Goal: Browse casually

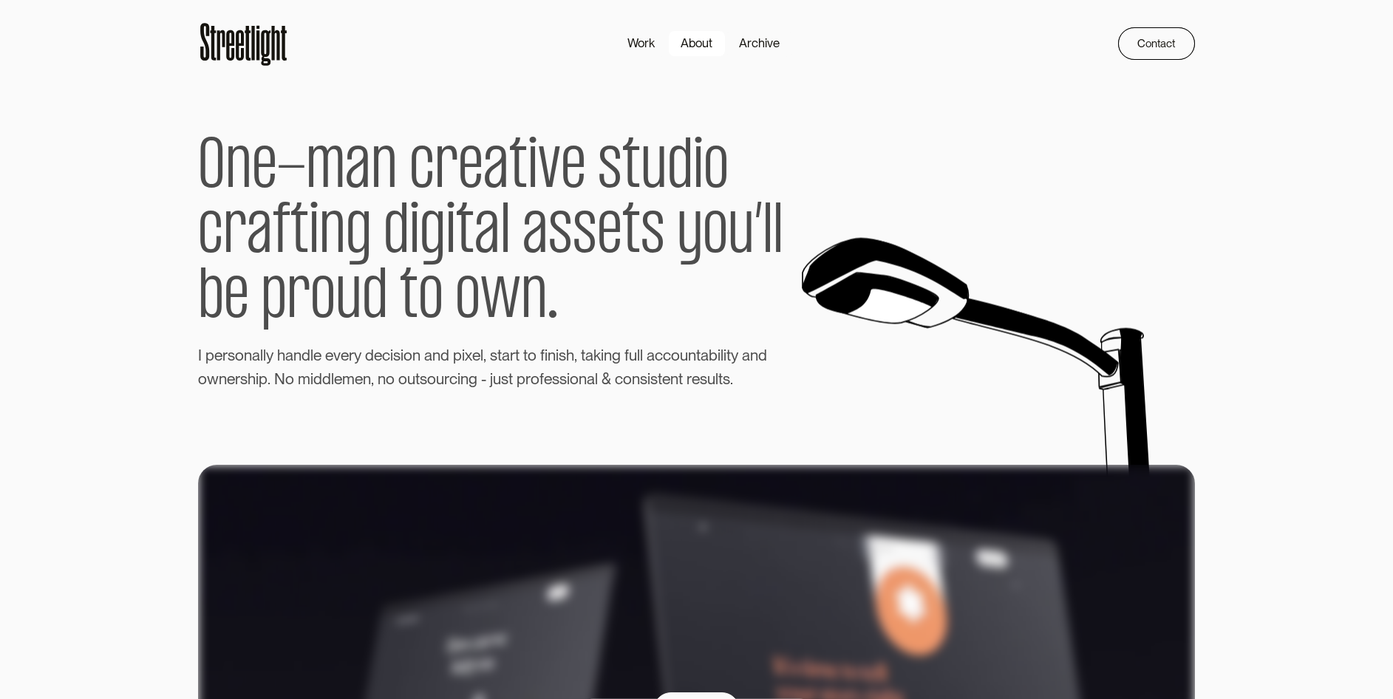
click at [693, 42] on div "About" at bounding box center [697, 43] width 32 height 18
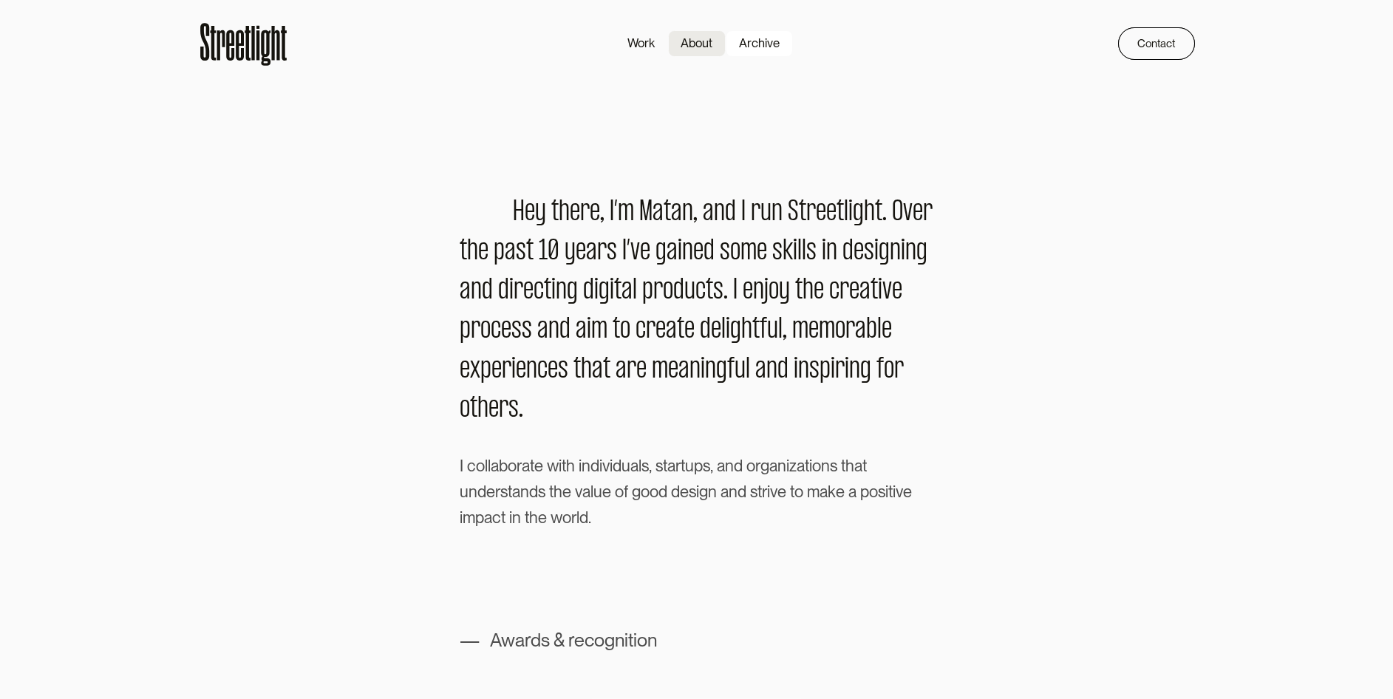
click at [766, 47] on div "Archive" at bounding box center [759, 43] width 41 height 18
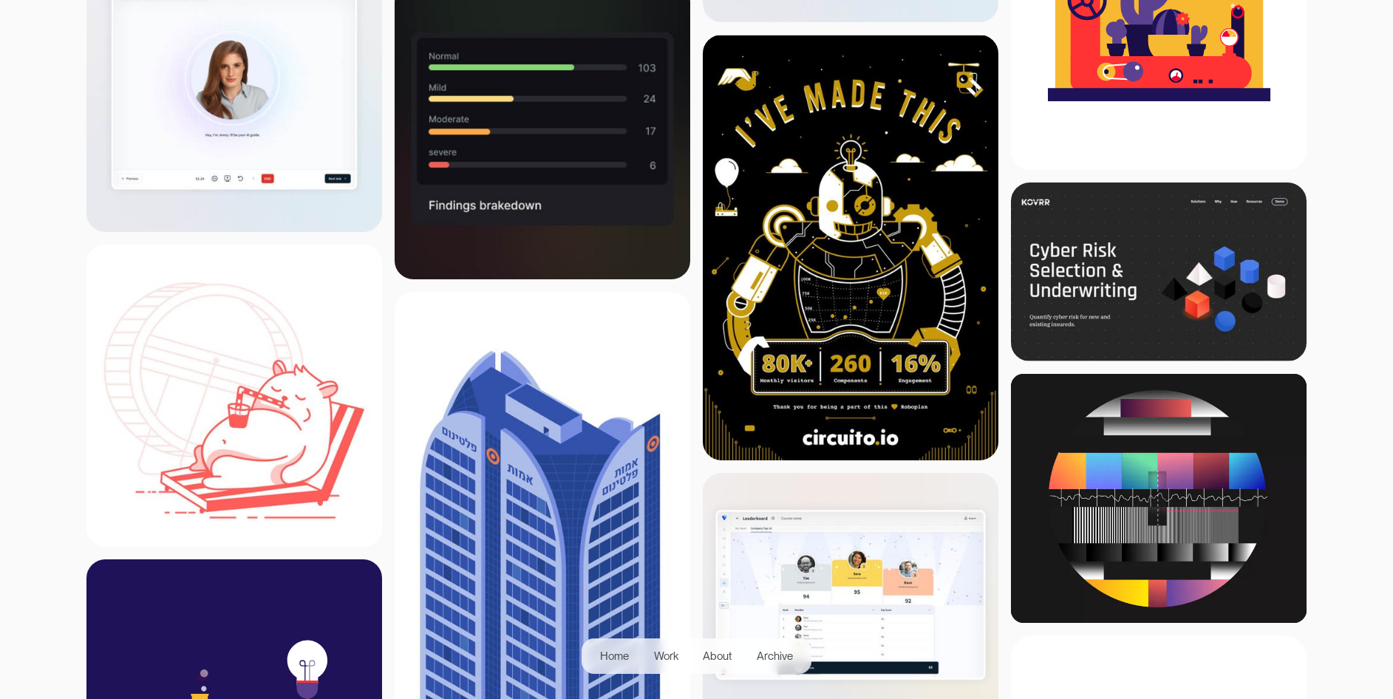
scroll to position [583, 0]
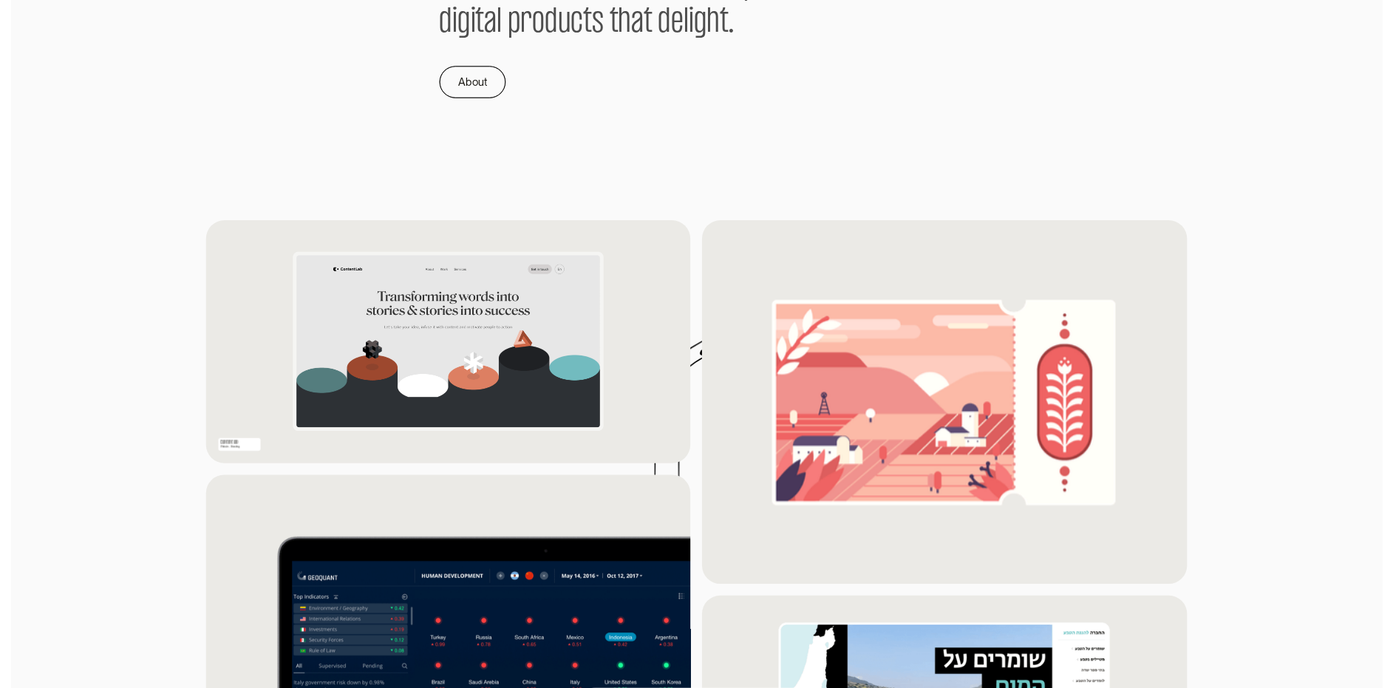
scroll to position [1220, 0]
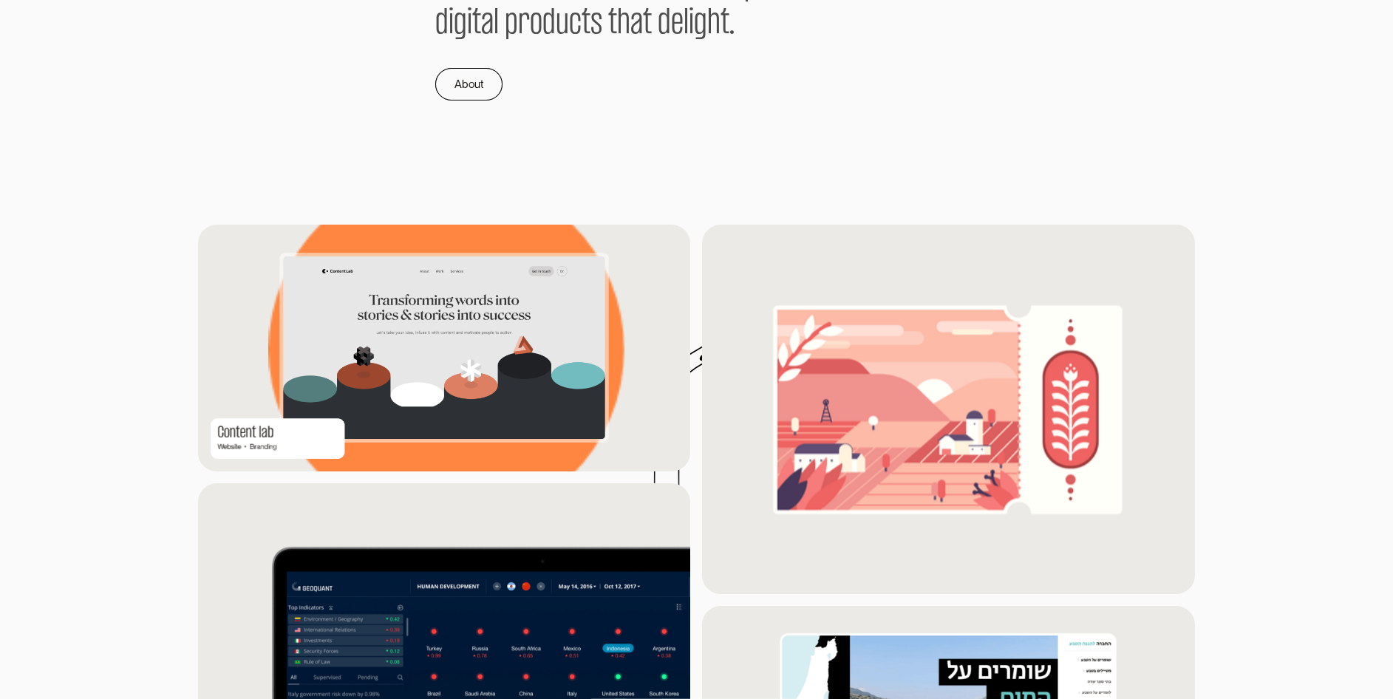
click at [376, 313] on img at bounding box center [445, 348] width 524 height 262
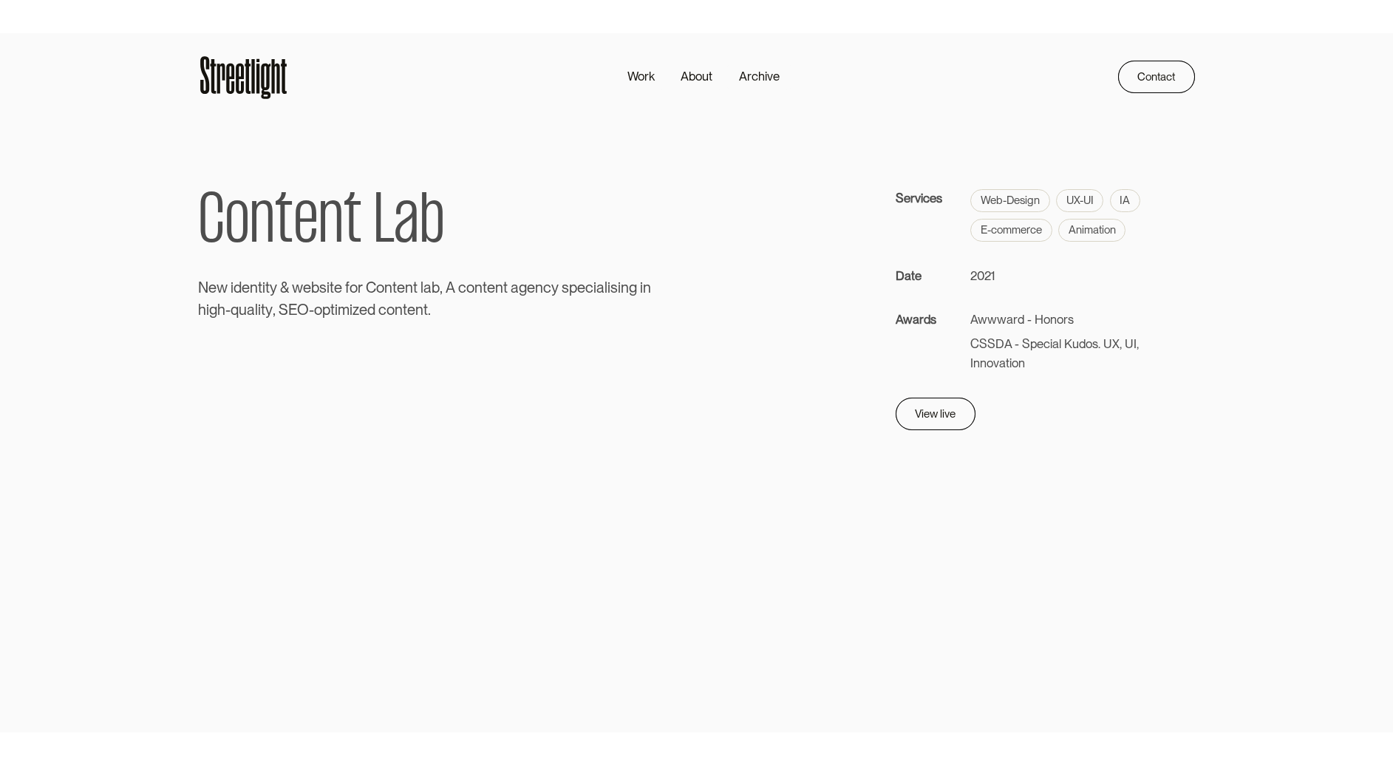
scroll to position [2, 0]
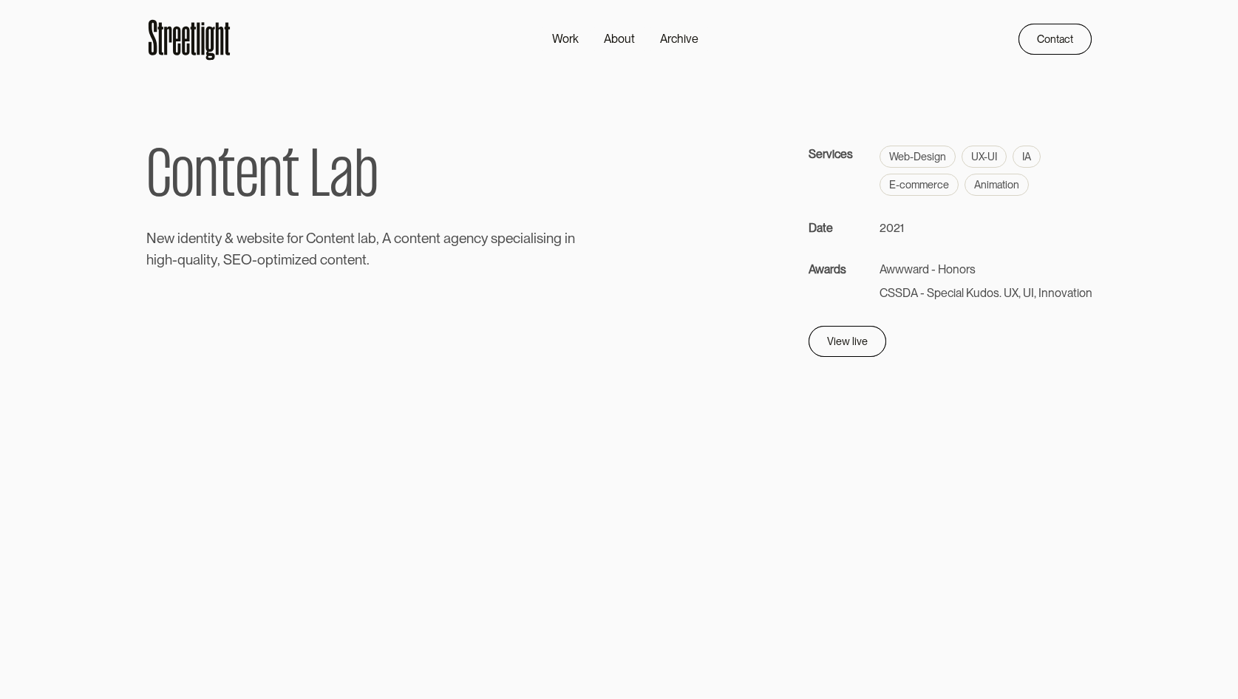
click at [875, 1] on div "Work About Archive Contact Home Work About Archive Contact" at bounding box center [619, 30] width 946 height 65
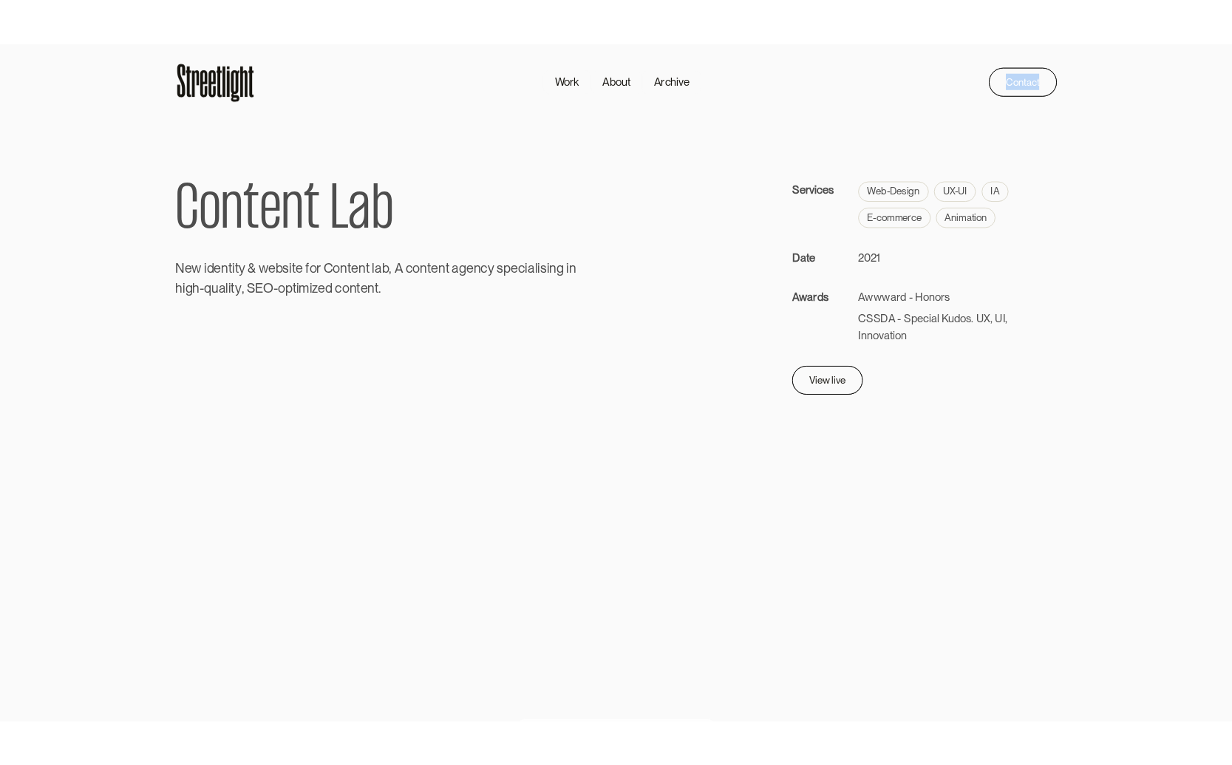
scroll to position [0, 0]
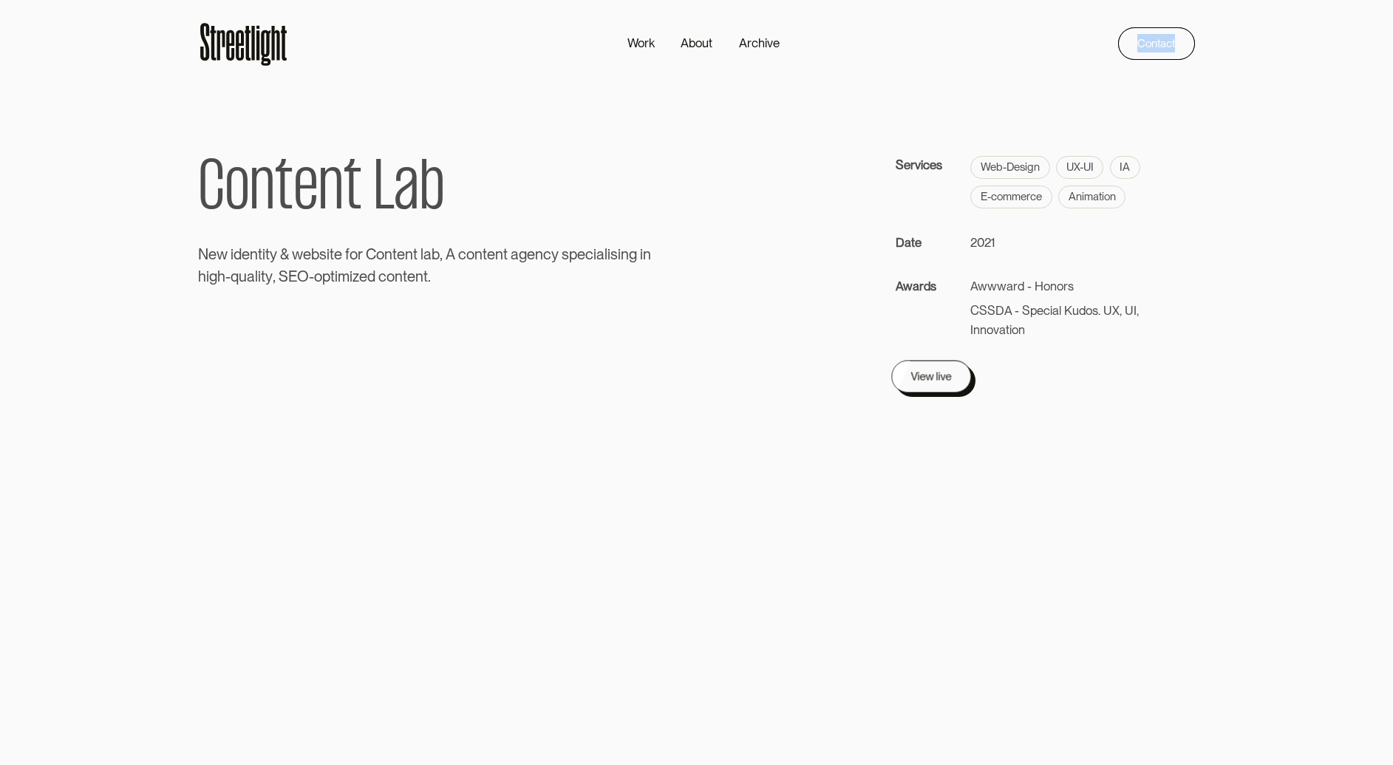
click at [905, 360] on link "View live" at bounding box center [932, 376] width 80 height 33
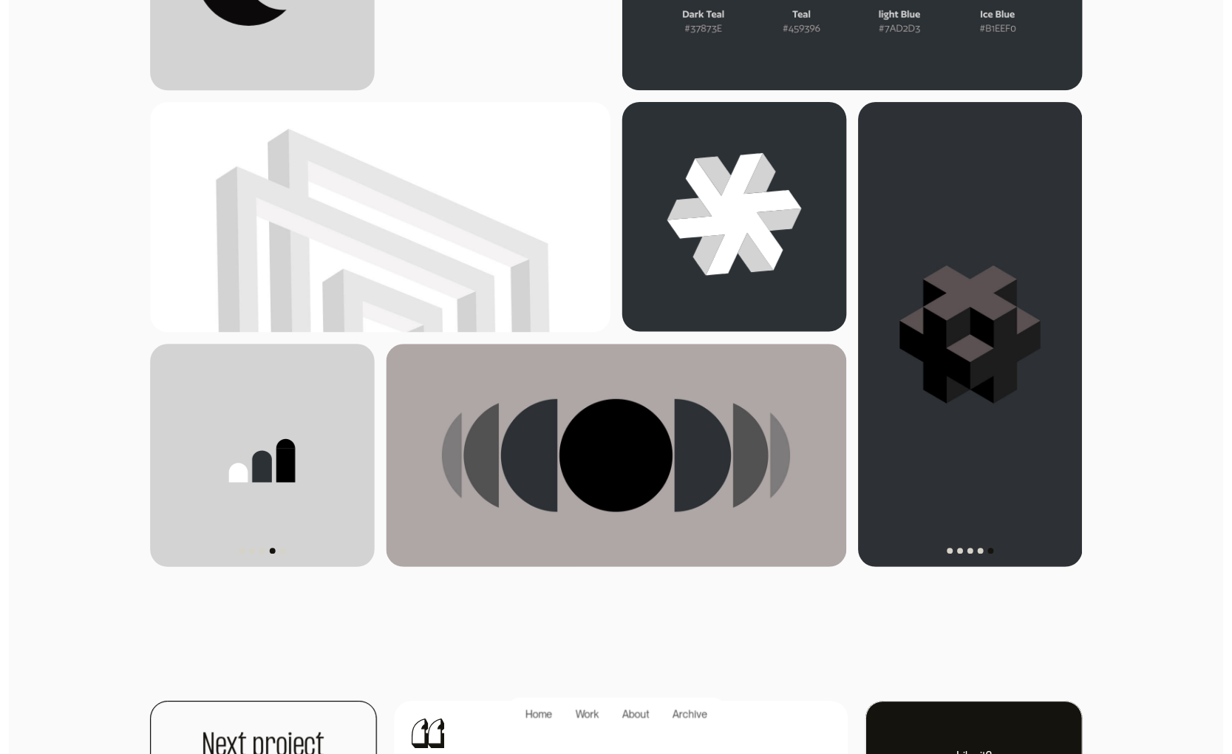
scroll to position [3955, 0]
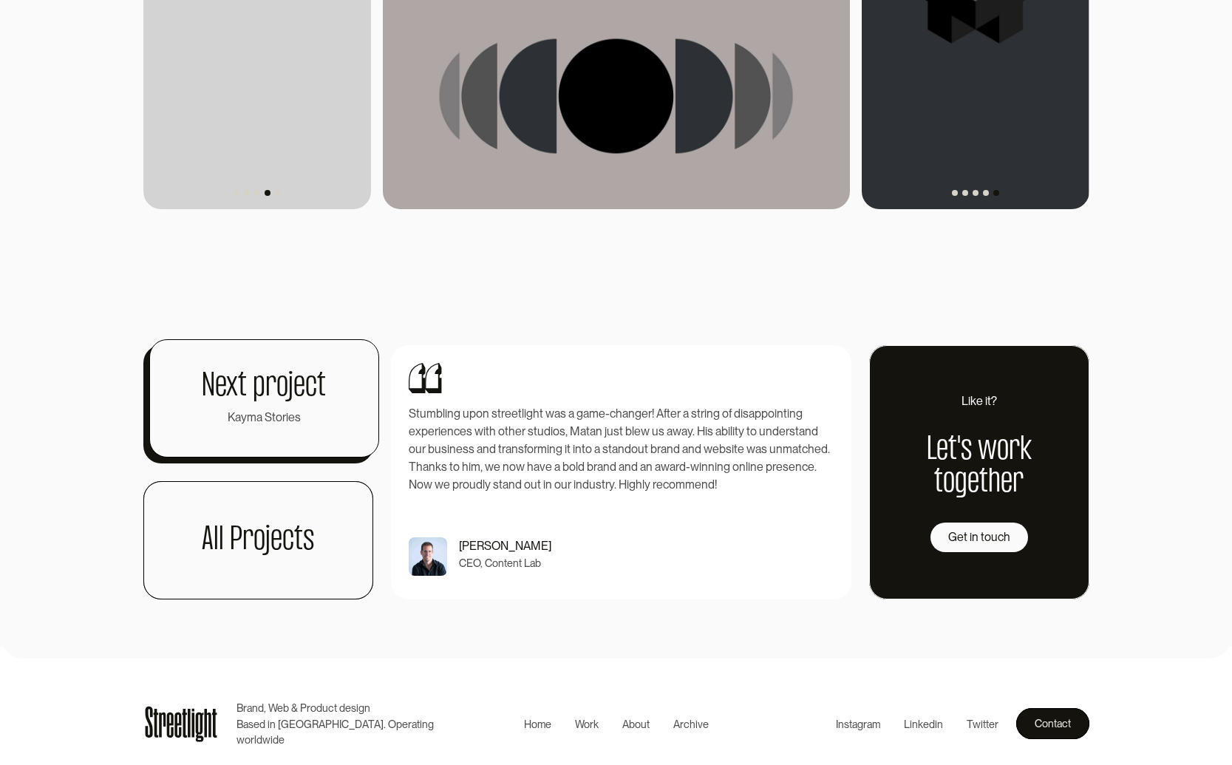
click at [248, 398] on h1 "Next project" at bounding box center [264, 386] width 124 height 33
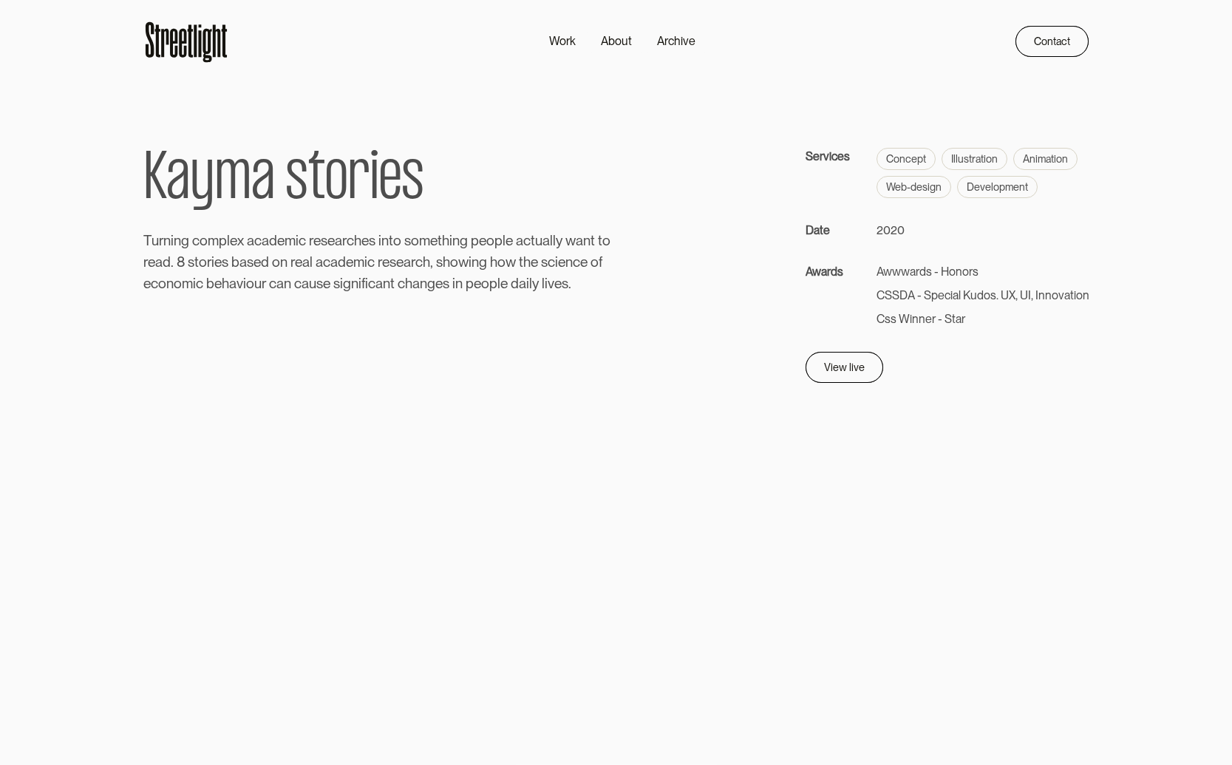
click at [203, 41] on icon at bounding box center [207, 45] width 9 height 33
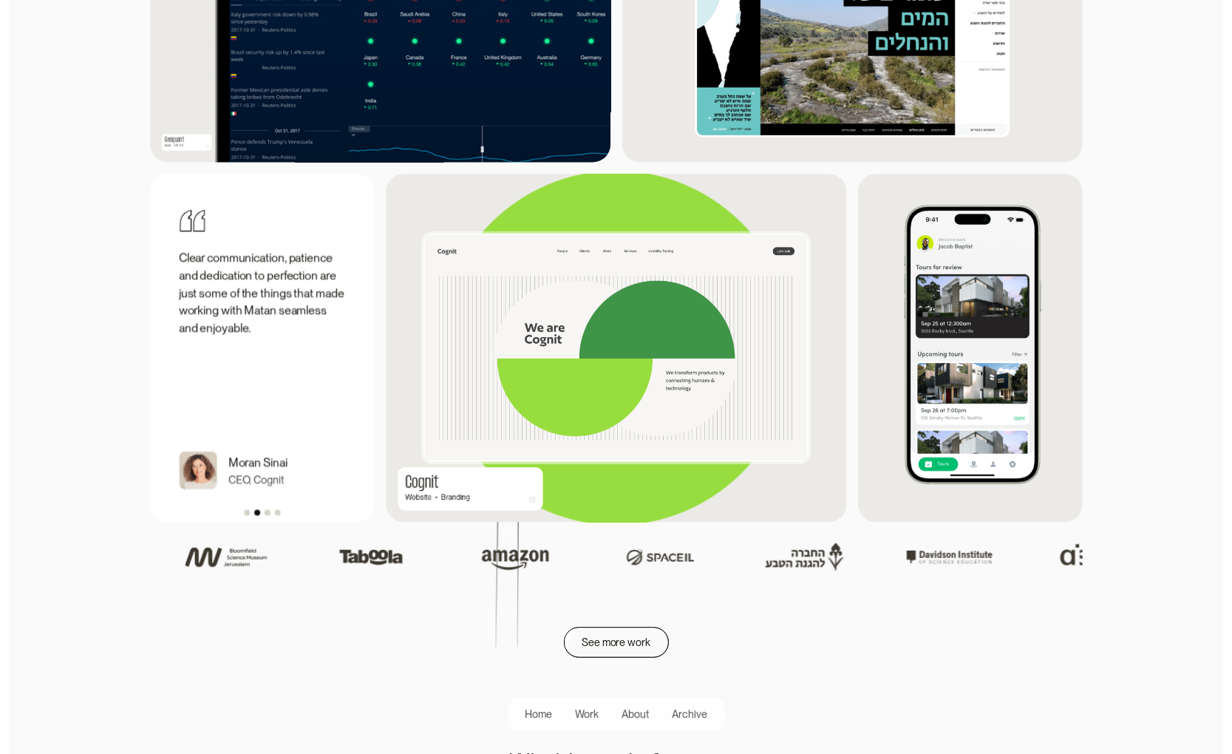
scroll to position [1805, 0]
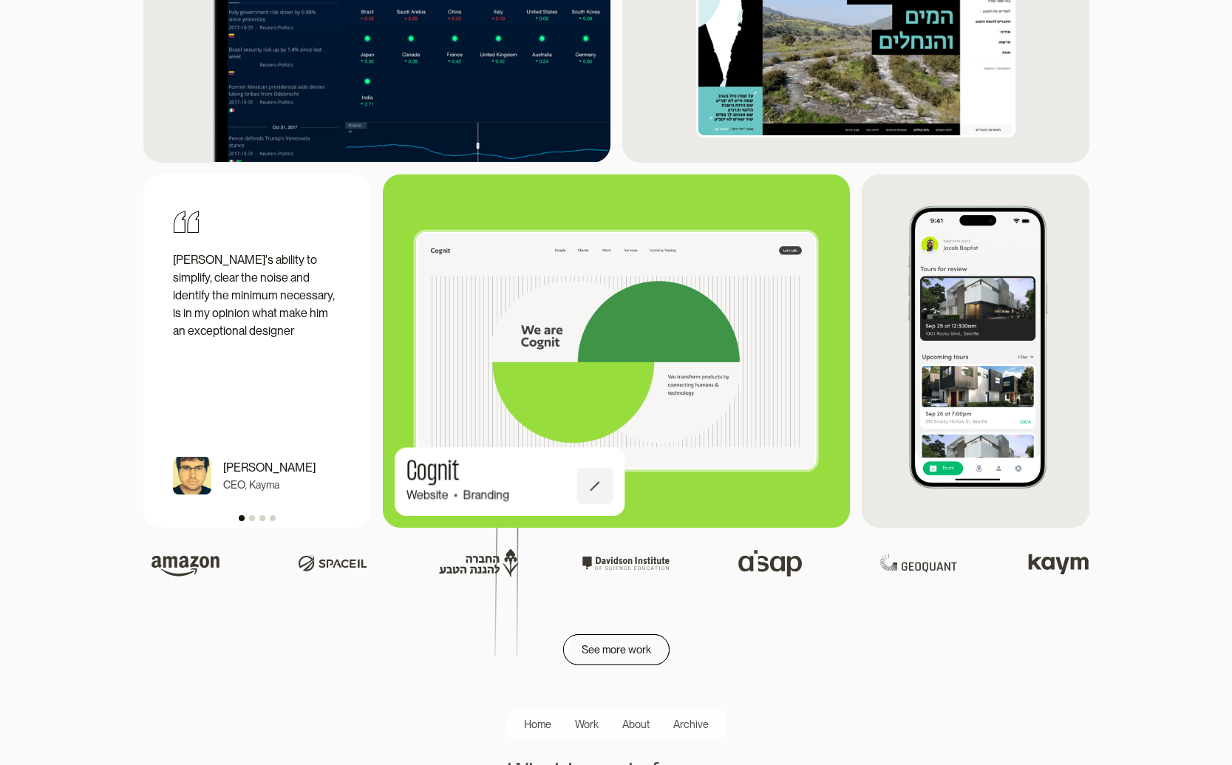
click at [667, 327] on img at bounding box center [616, 351] width 514 height 376
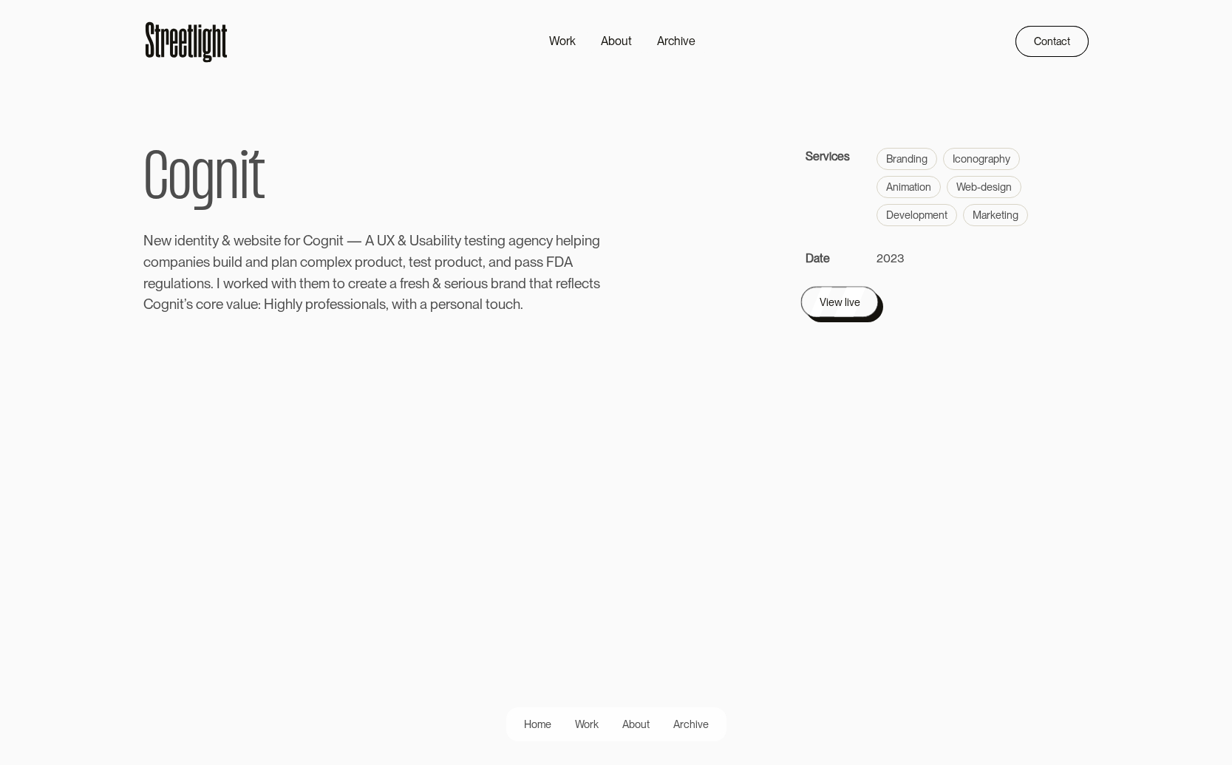
click at [849, 316] on link "View live" at bounding box center [839, 302] width 78 height 31
click at [554, 39] on div "Work" at bounding box center [562, 42] width 27 height 18
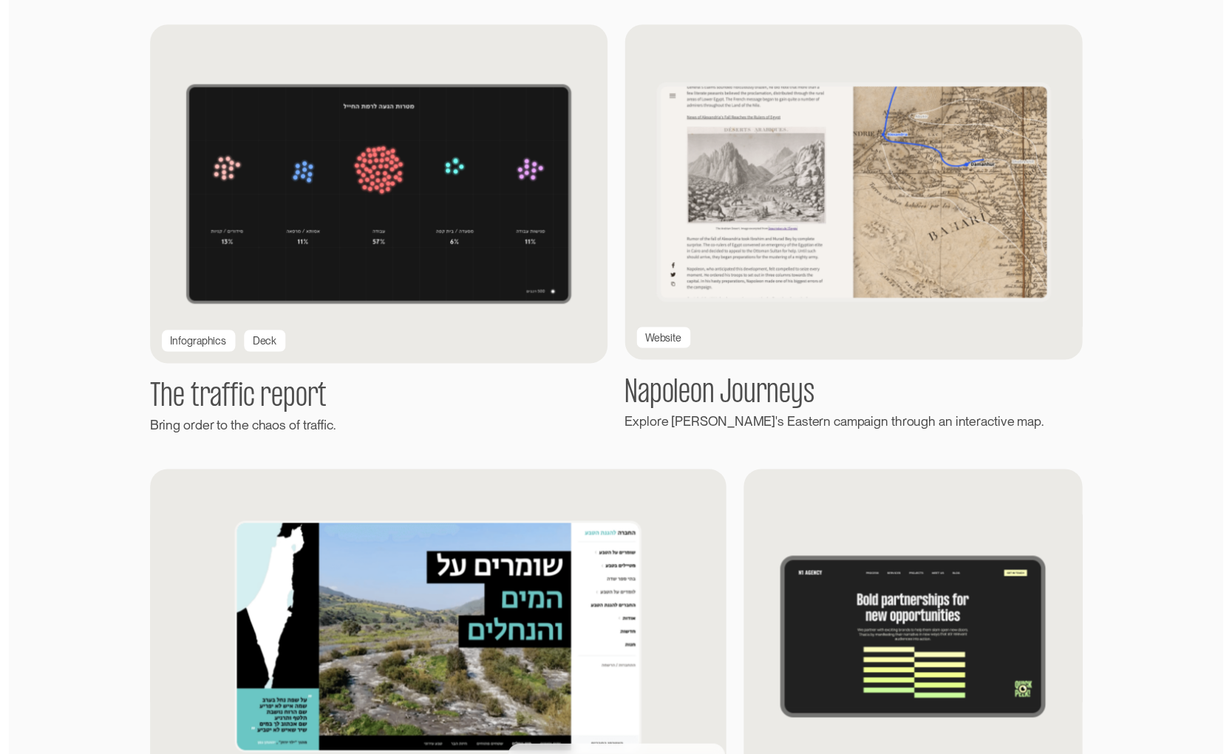
scroll to position [2102, 0]
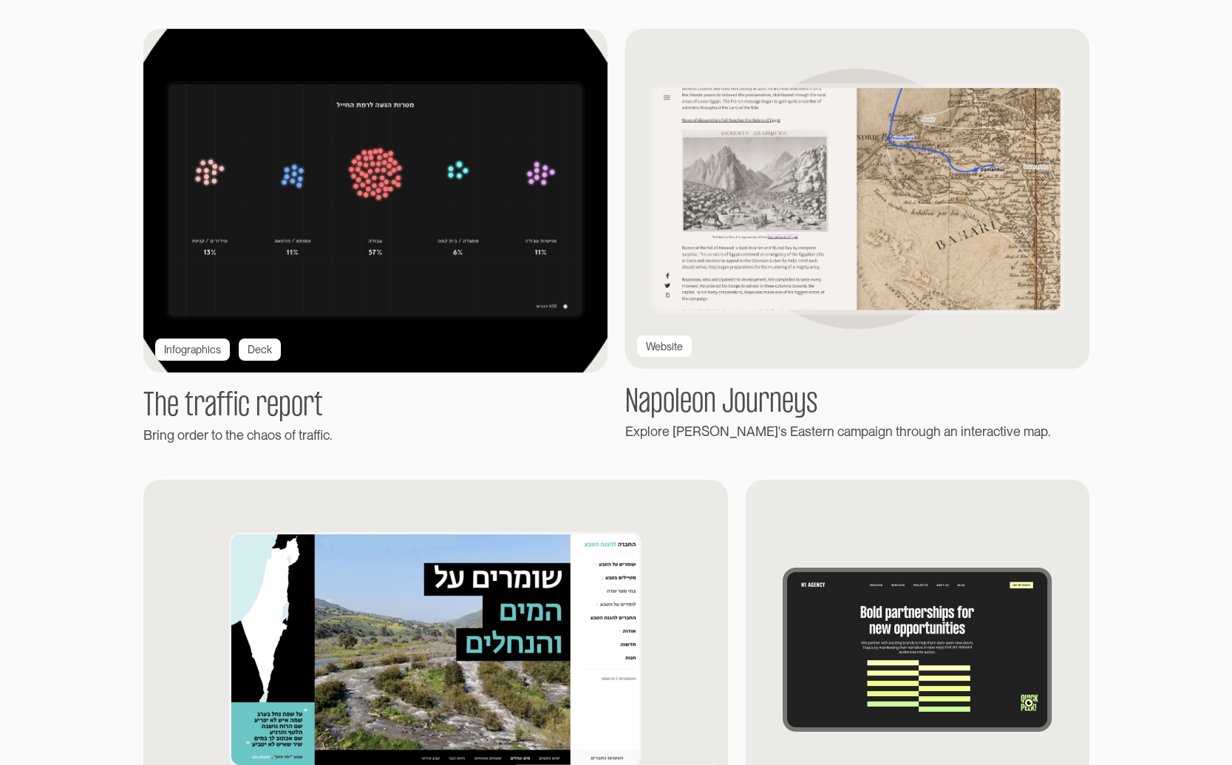
click at [200, 203] on img at bounding box center [375, 201] width 499 height 370
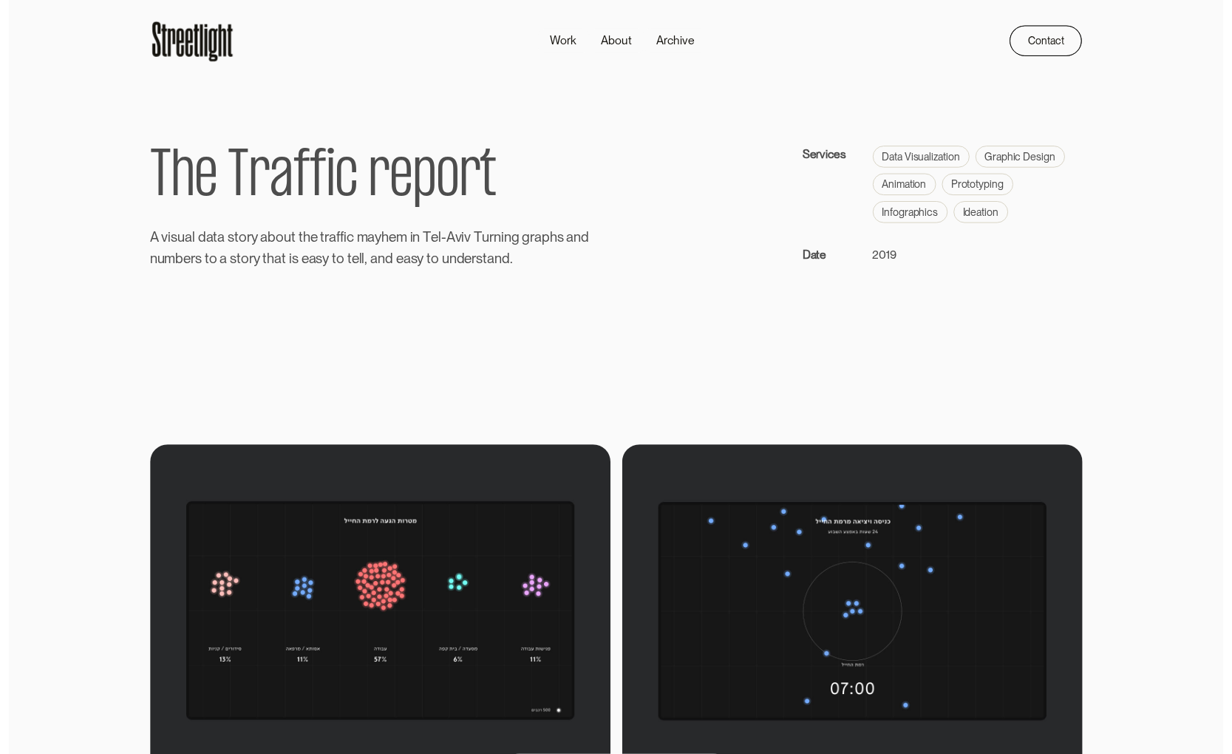
scroll to position [2, 0]
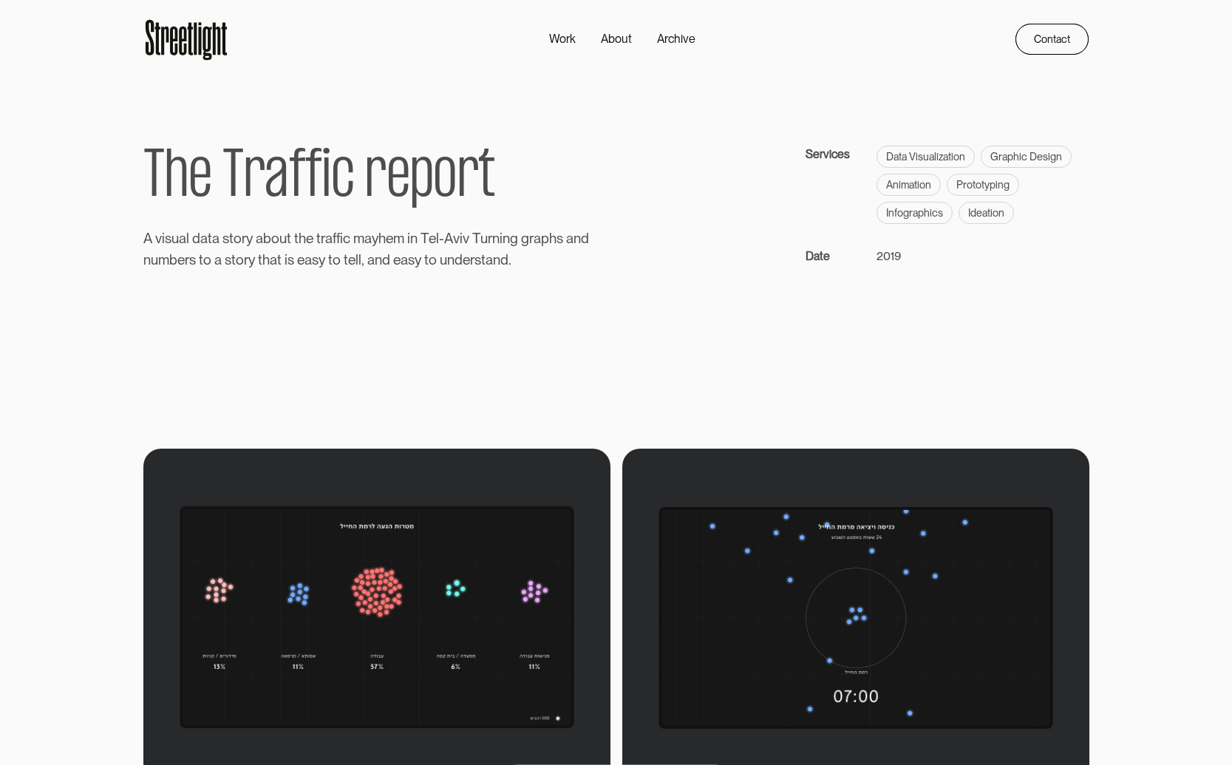
click at [239, 35] on div "Work About Archive Contact Home Work About Archive Contact" at bounding box center [616, 30] width 946 height 65
click at [190, 34] on icon at bounding box center [189, 38] width 5 height 33
